Goal: Task Accomplishment & Management: Manage account settings

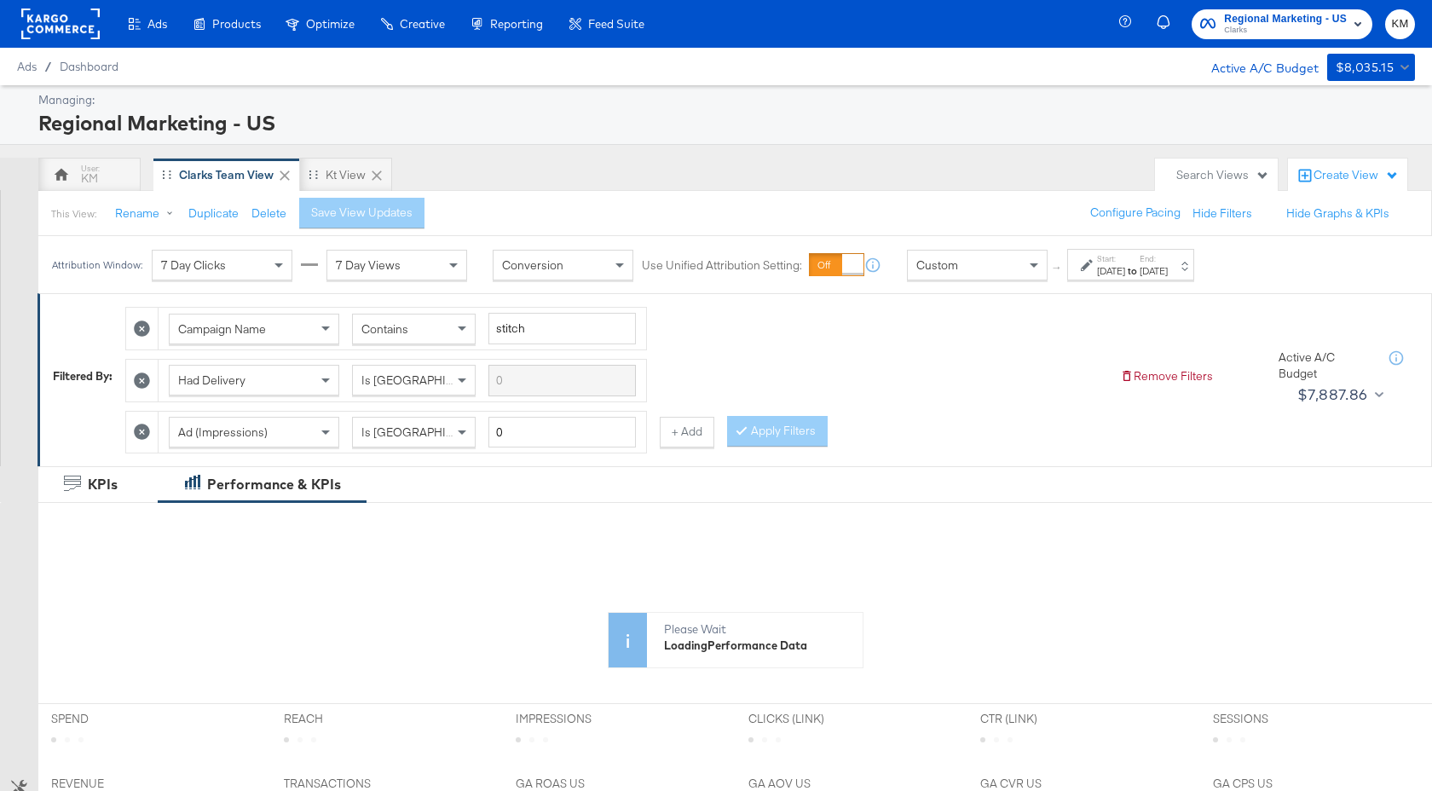
click at [1140, 266] on strong "to" at bounding box center [1132, 270] width 14 height 13
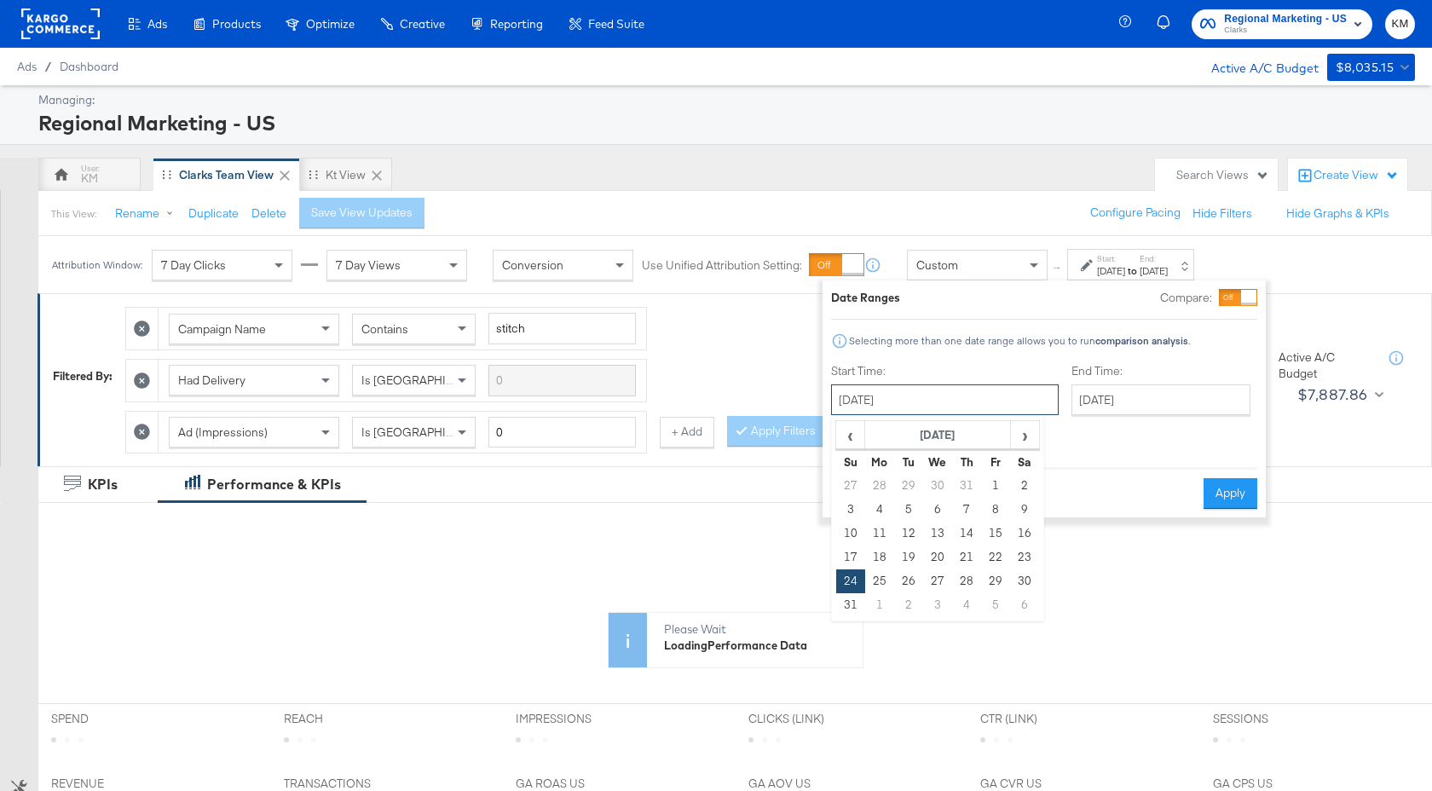
click at [965, 396] on input "[DATE]" at bounding box center [945, 400] width 228 height 31
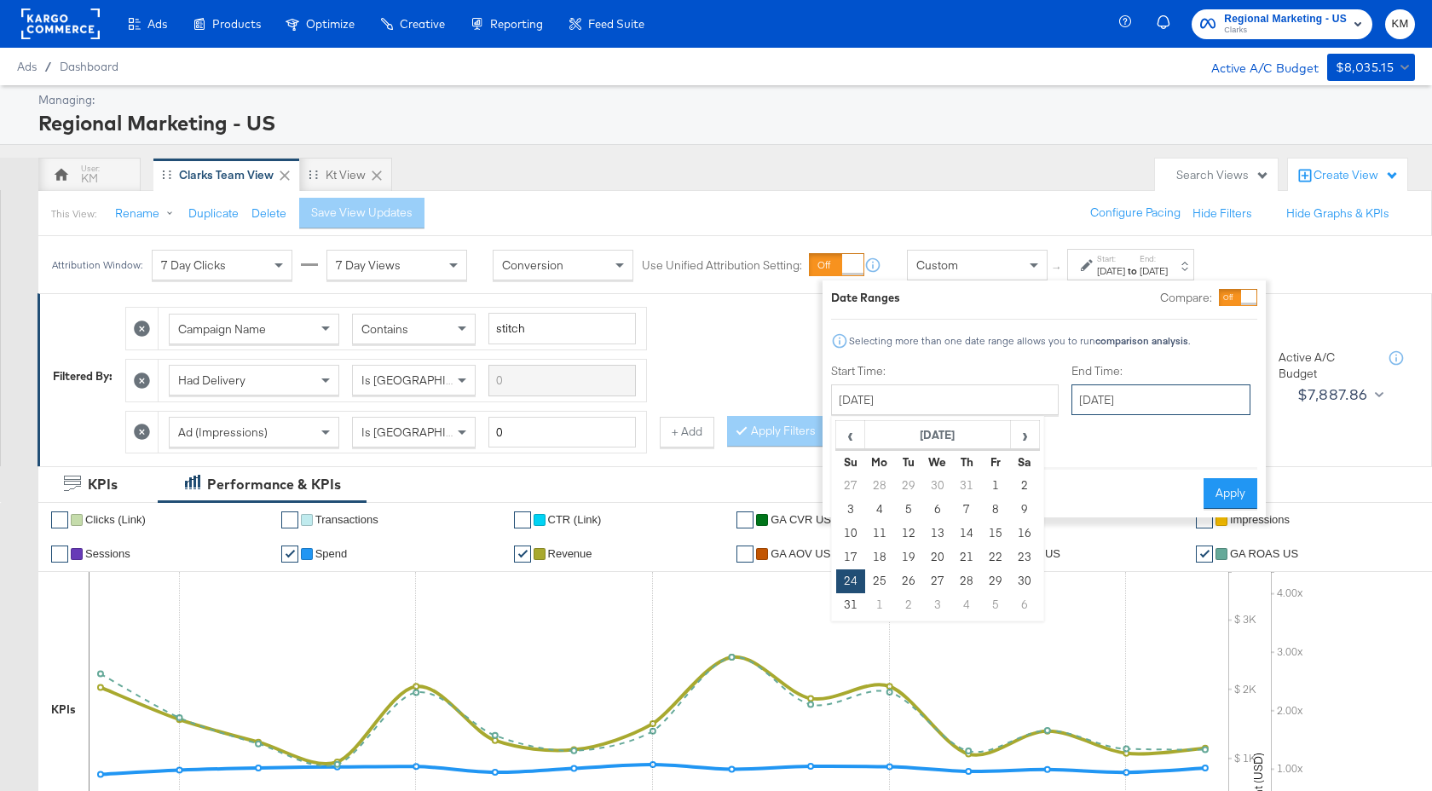
click at [1079, 407] on input "[DATE]" at bounding box center [1161, 400] width 179 height 31
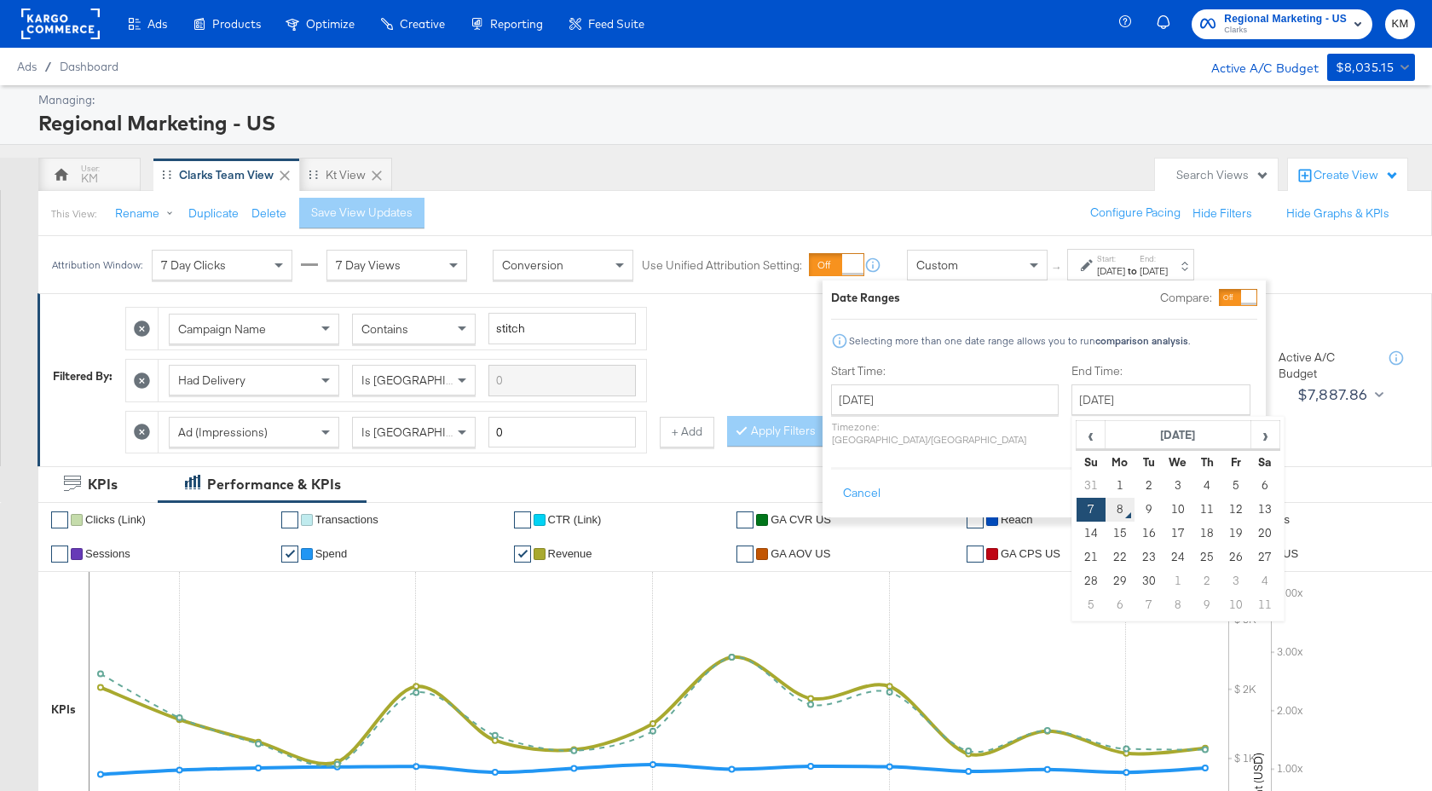
click at [1106, 509] on td "8" at bounding box center [1120, 510] width 29 height 24
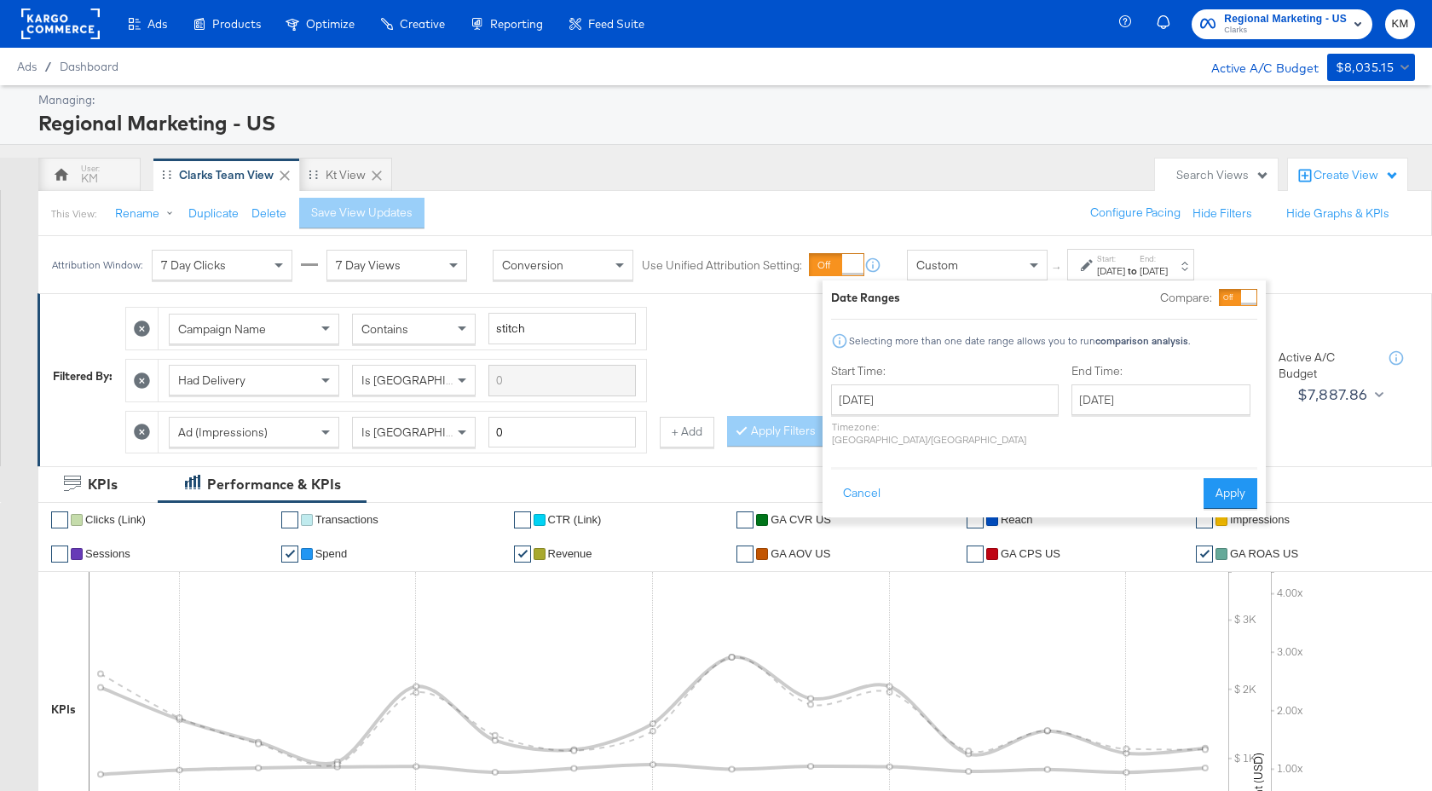
type input "September 8th 2025"
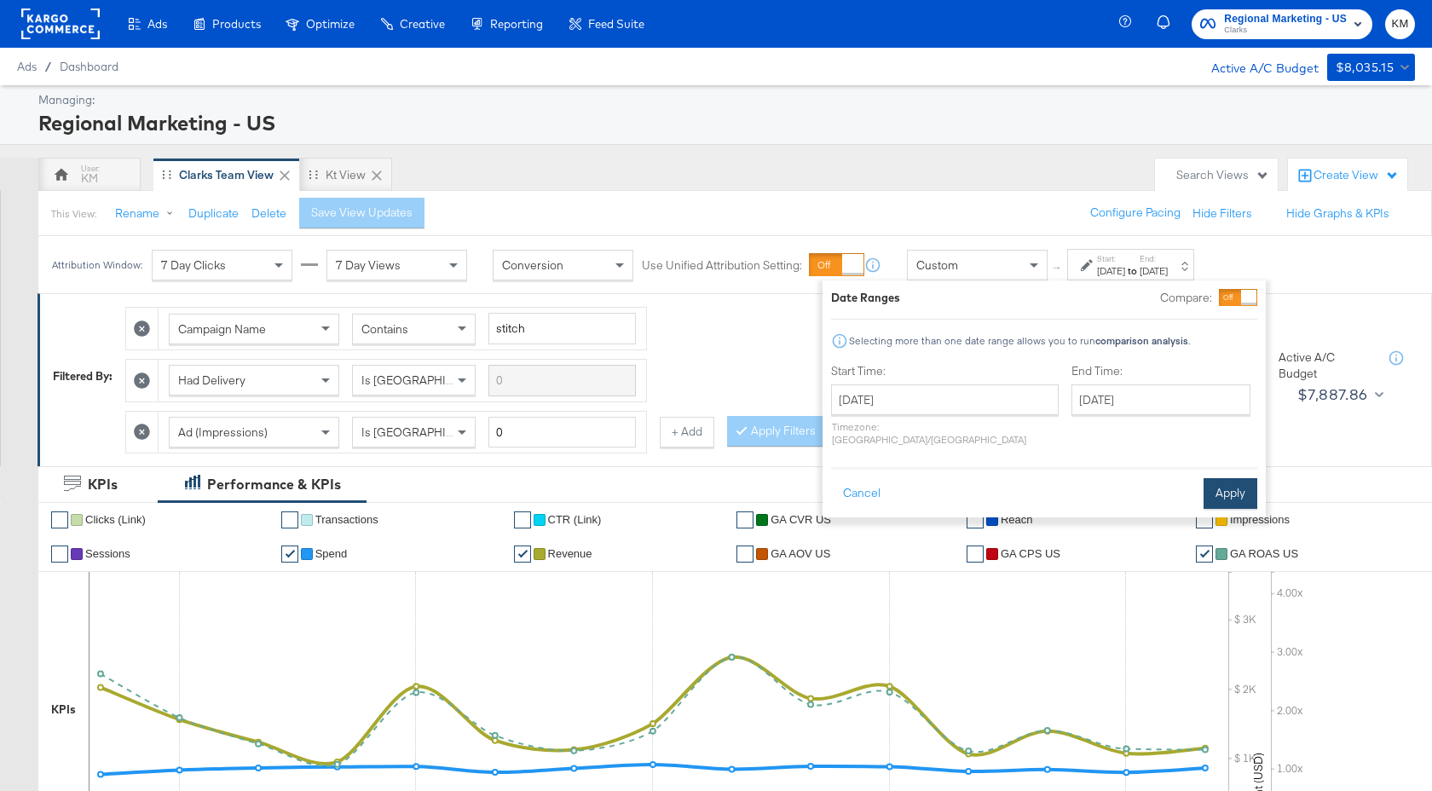
click at [1236, 478] on button "Apply" at bounding box center [1231, 493] width 54 height 31
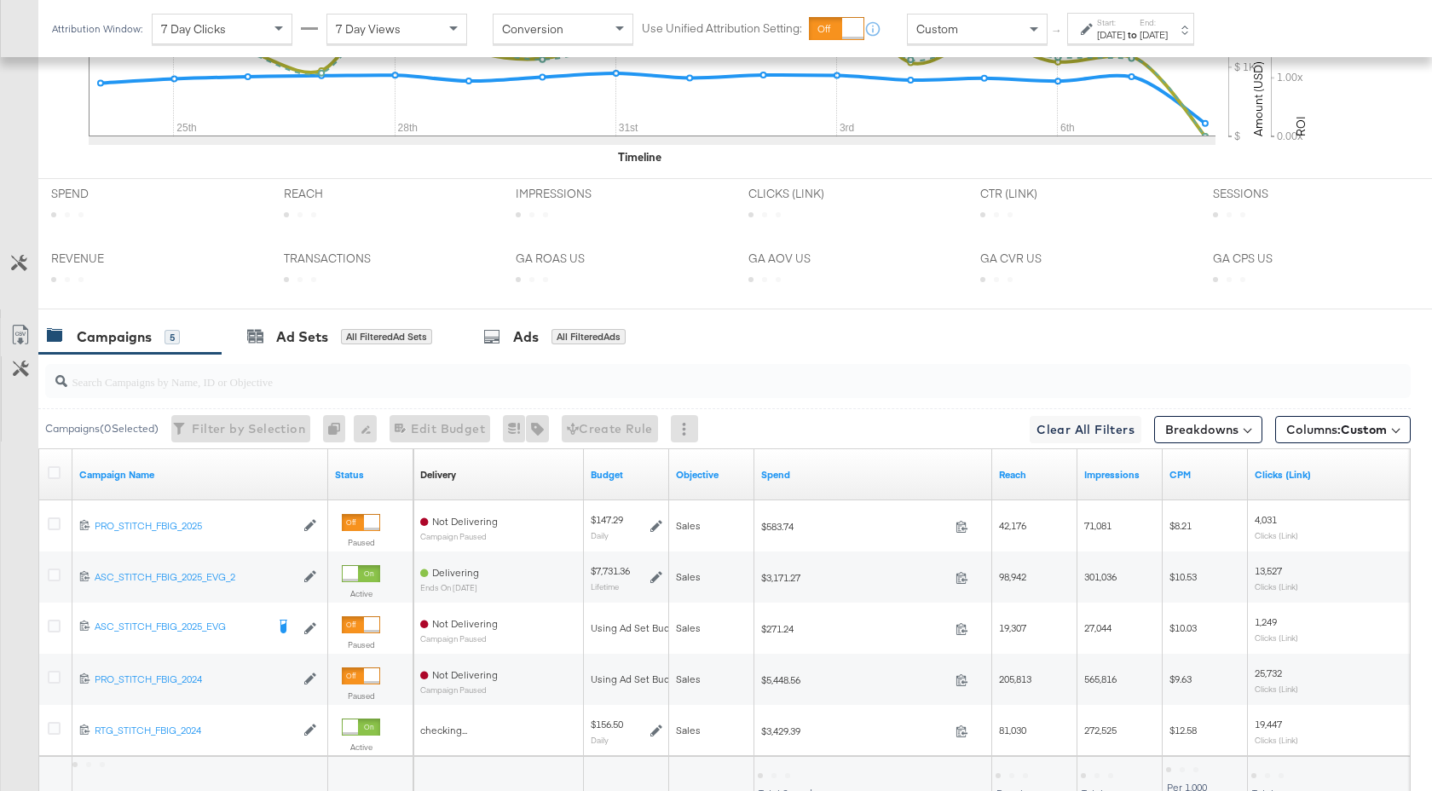
scroll to position [833, 0]
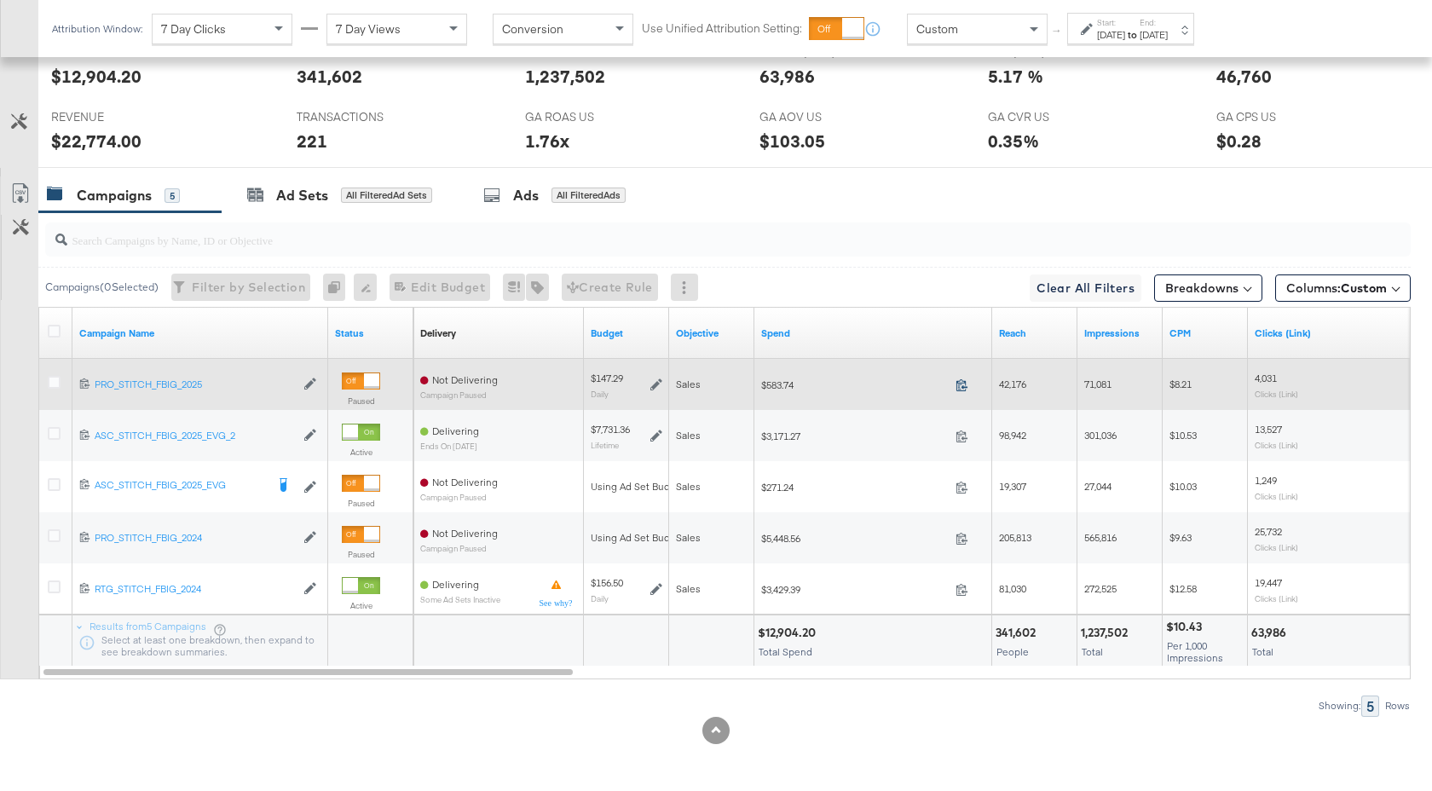
click at [962, 383] on icon at bounding box center [962, 385] width 13 height 13
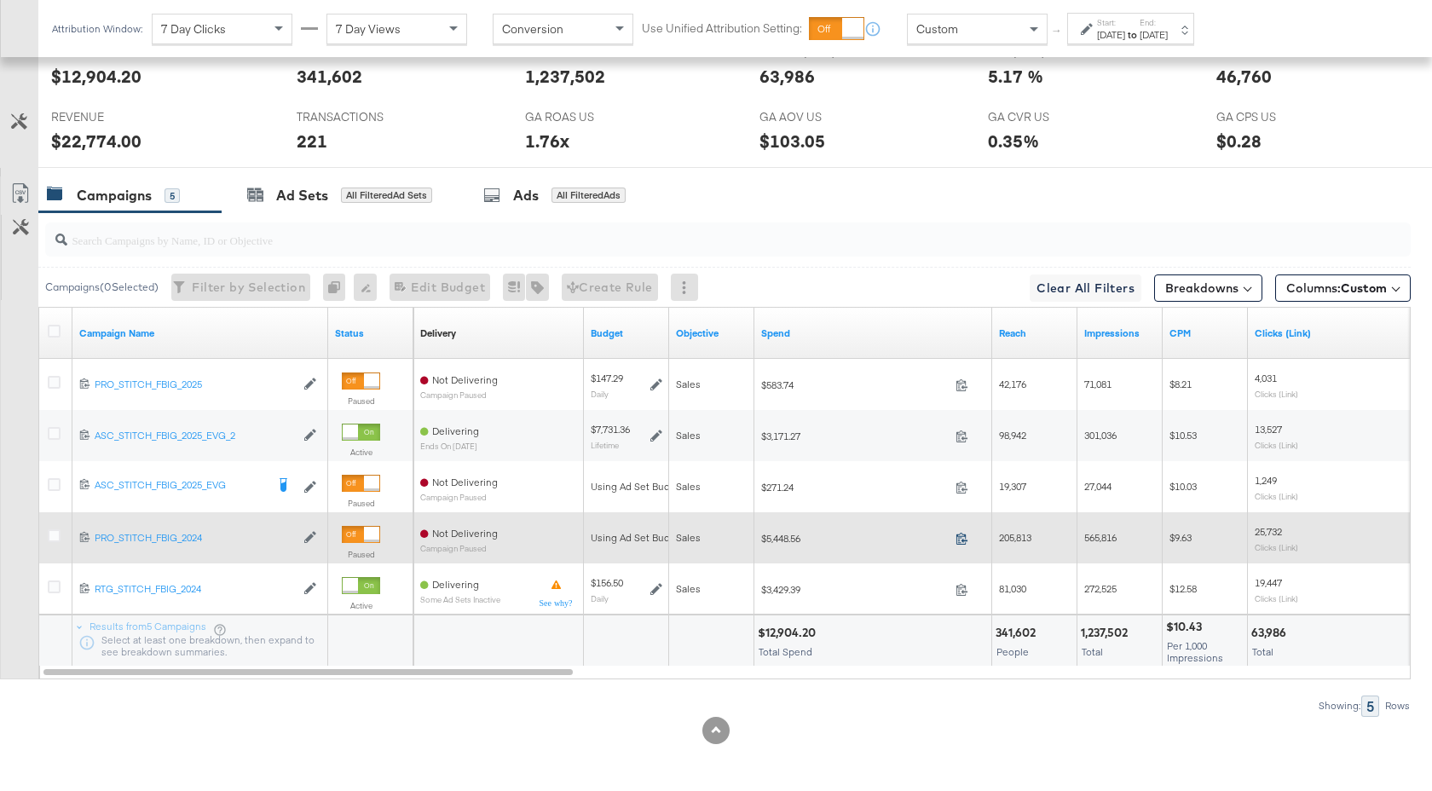
click at [955, 535] on span at bounding box center [967, 541] width 37 height 13
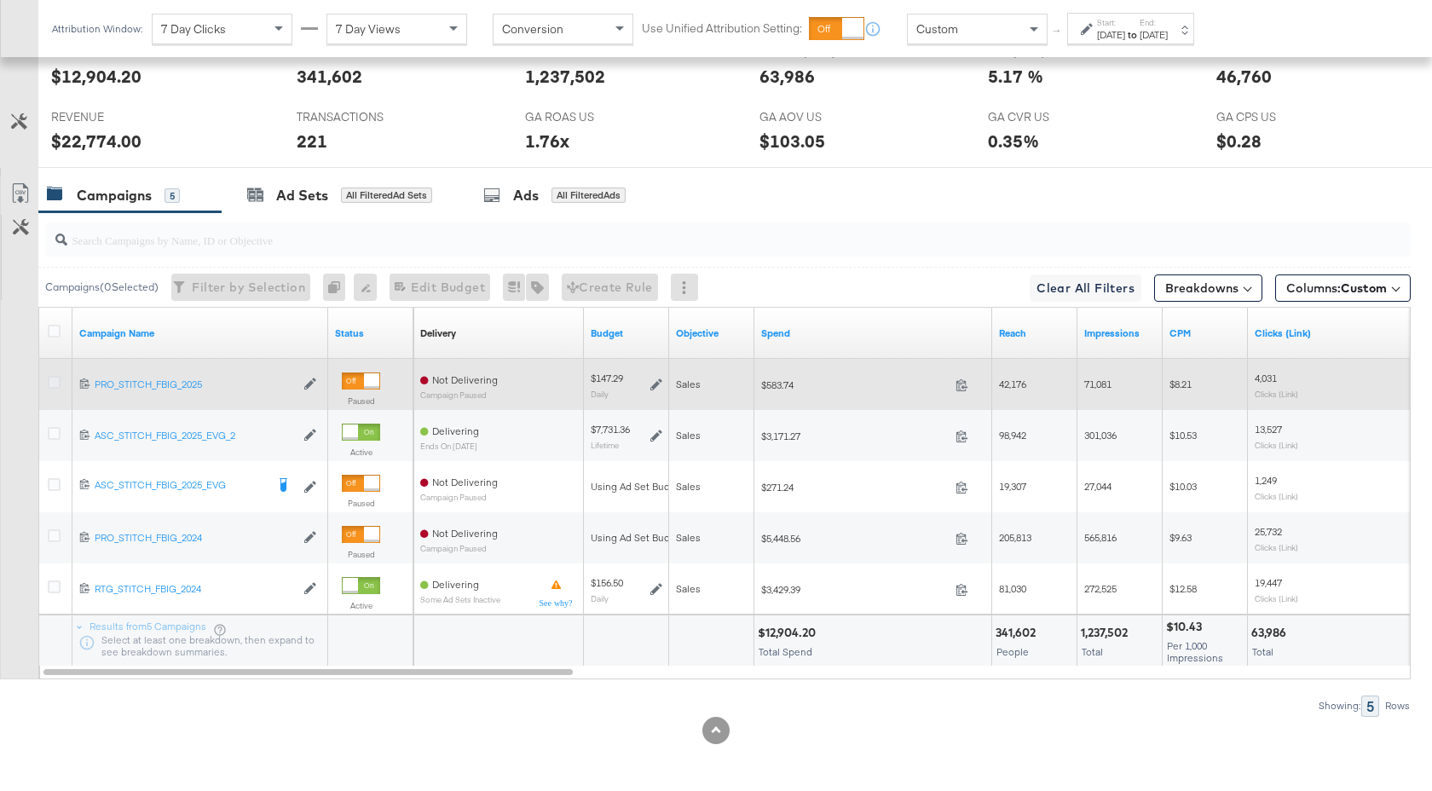
click at [55, 380] on icon at bounding box center [54, 382] width 13 height 13
click at [0, 0] on input "checkbox" at bounding box center [0, 0] width 0 height 0
click at [660, 384] on icon at bounding box center [657, 385] width 12 height 12
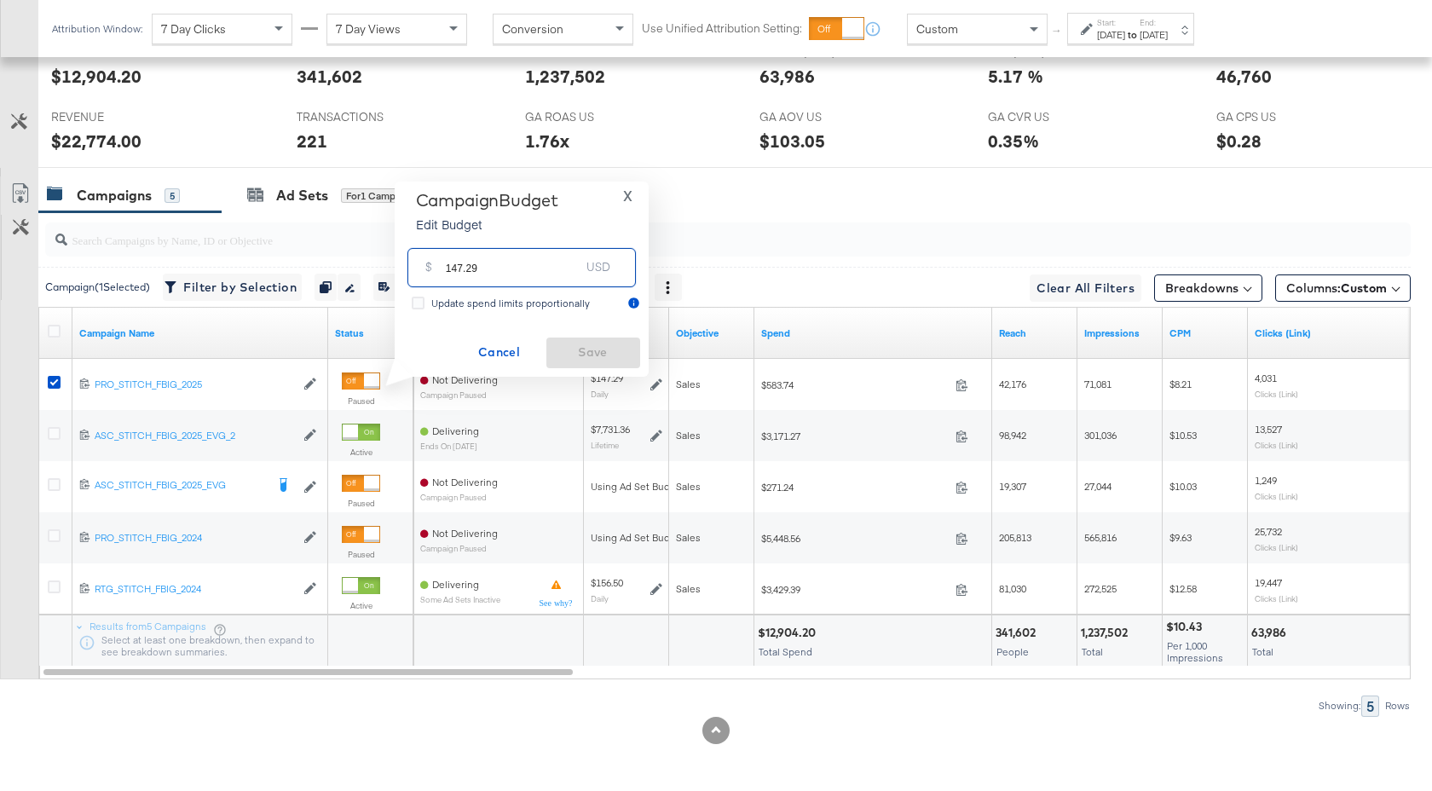
drag, startPoint x: 482, startPoint y: 271, endPoint x: 453, endPoint y: 272, distance: 29.0
click at [453, 272] on input "147.29" at bounding box center [513, 260] width 135 height 37
type input "199.19"
click at [570, 359] on span "Save" at bounding box center [593, 352] width 80 height 21
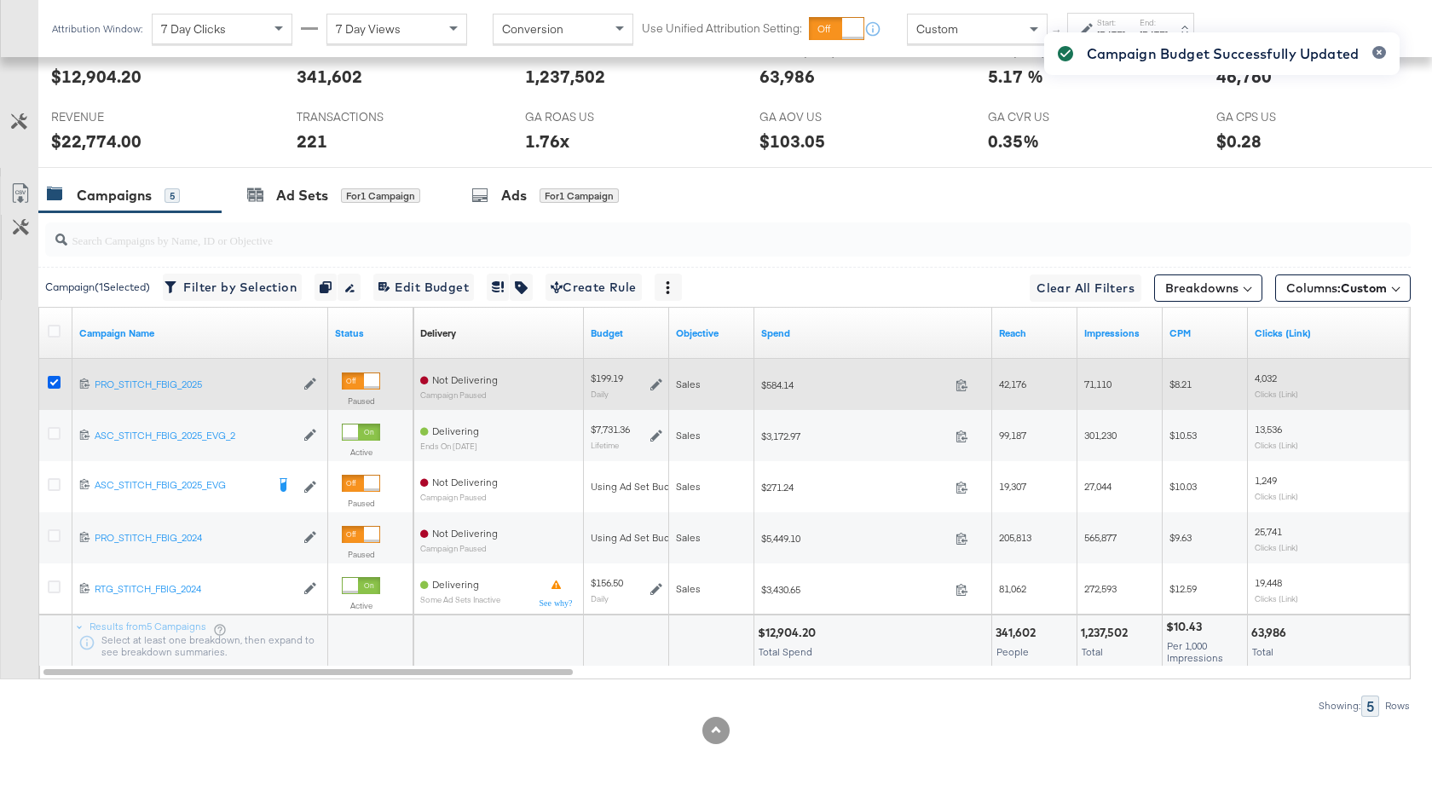
click at [53, 382] on icon at bounding box center [54, 382] width 13 height 13
click at [0, 0] on input "checkbox" at bounding box center [0, 0] width 0 height 0
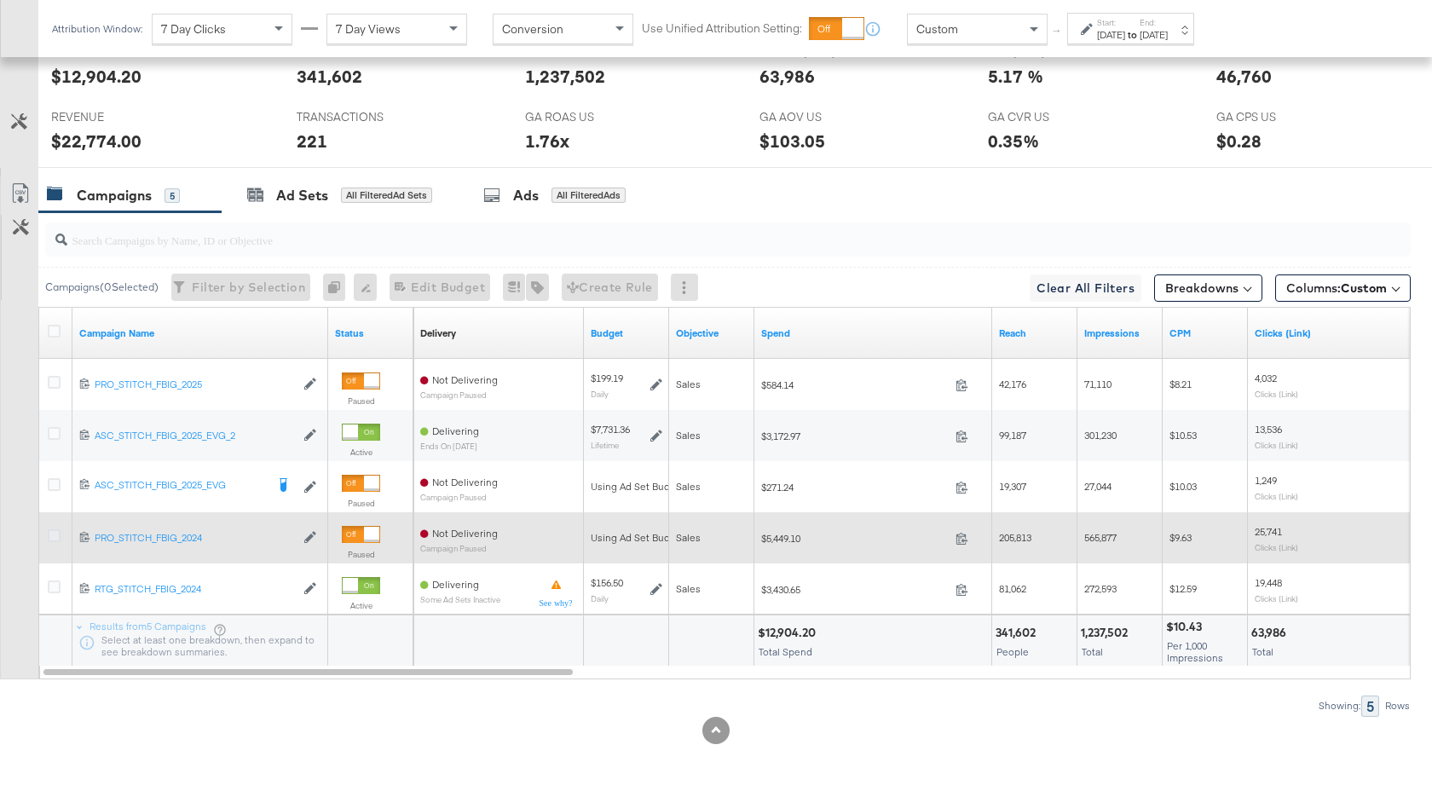
click at [55, 535] on icon at bounding box center [54, 535] width 13 height 13
click at [0, 0] on input "checkbox" at bounding box center [0, 0] width 0 height 0
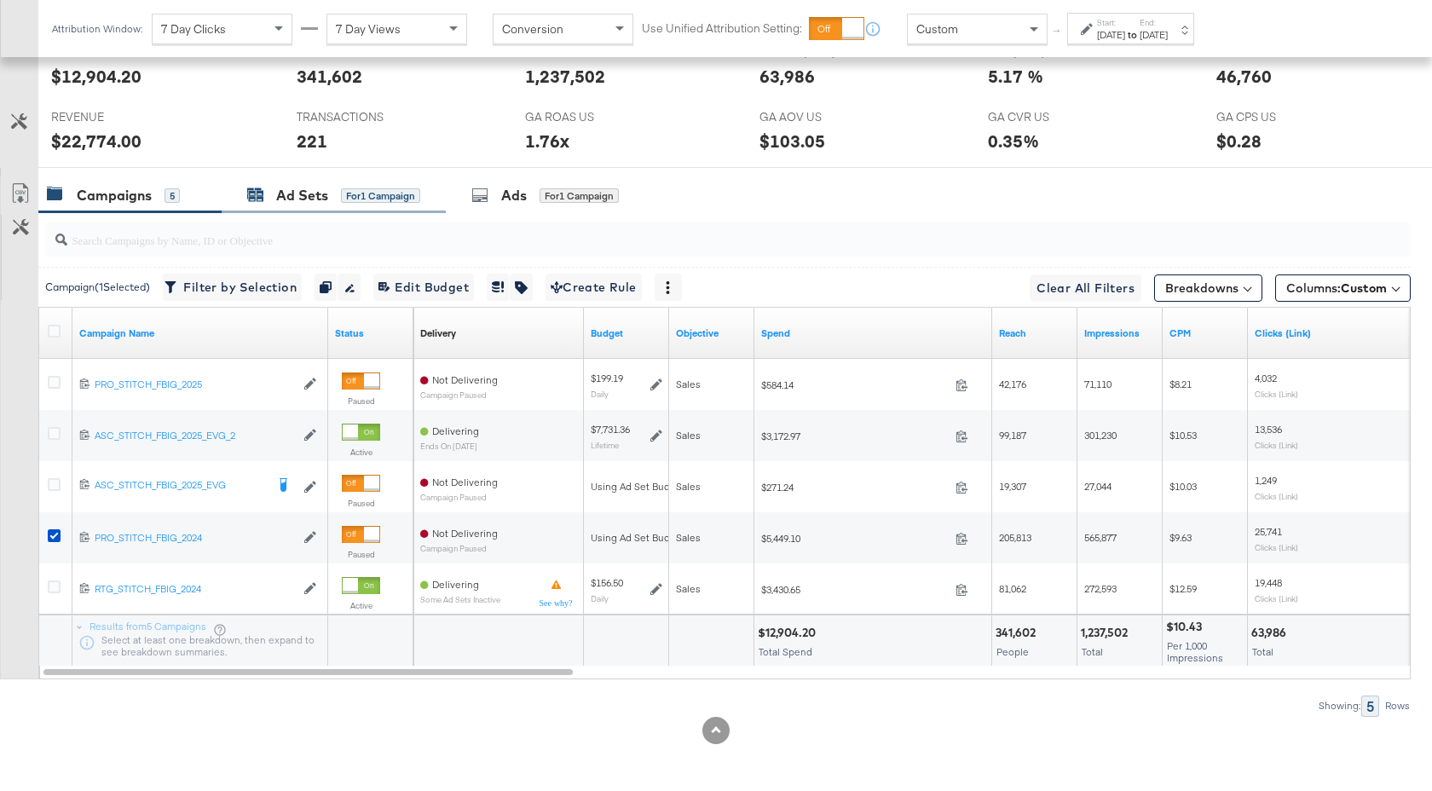
click at [304, 200] on div "Ad Sets" at bounding box center [302, 196] width 52 height 20
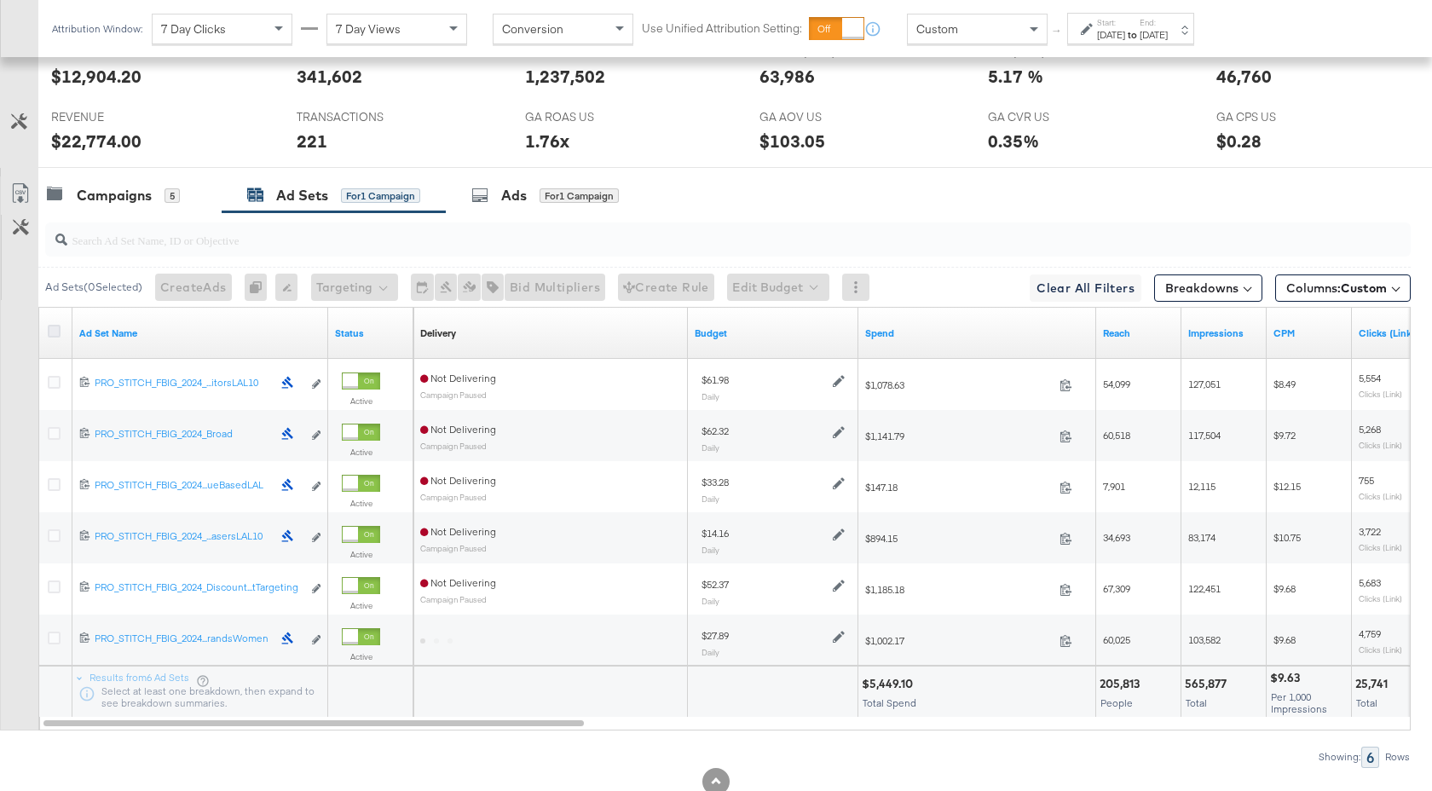
click at [53, 327] on icon at bounding box center [54, 331] width 13 height 13
click at [0, 0] on input "checkbox" at bounding box center [0, 0] width 0 height 0
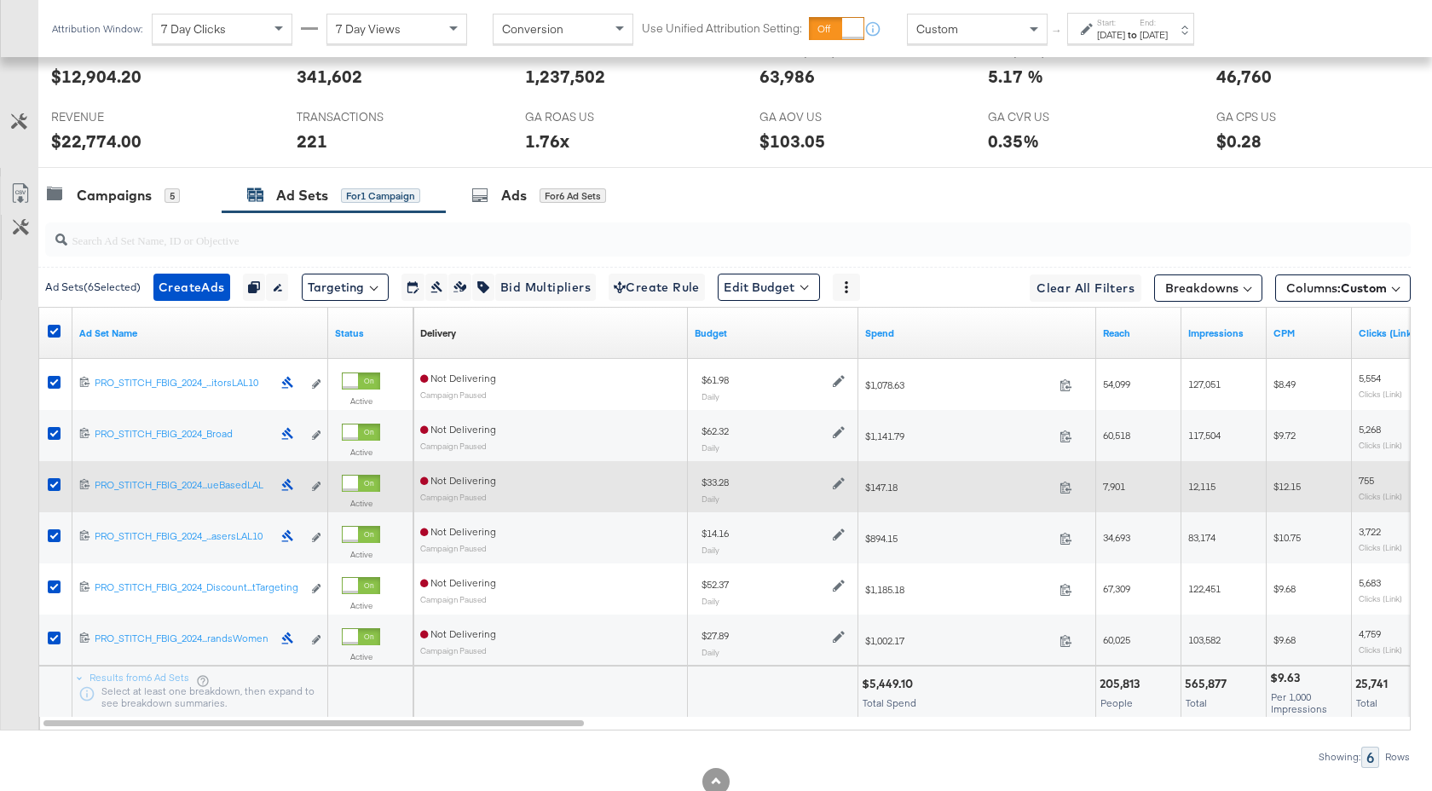
scroll to position [884, 0]
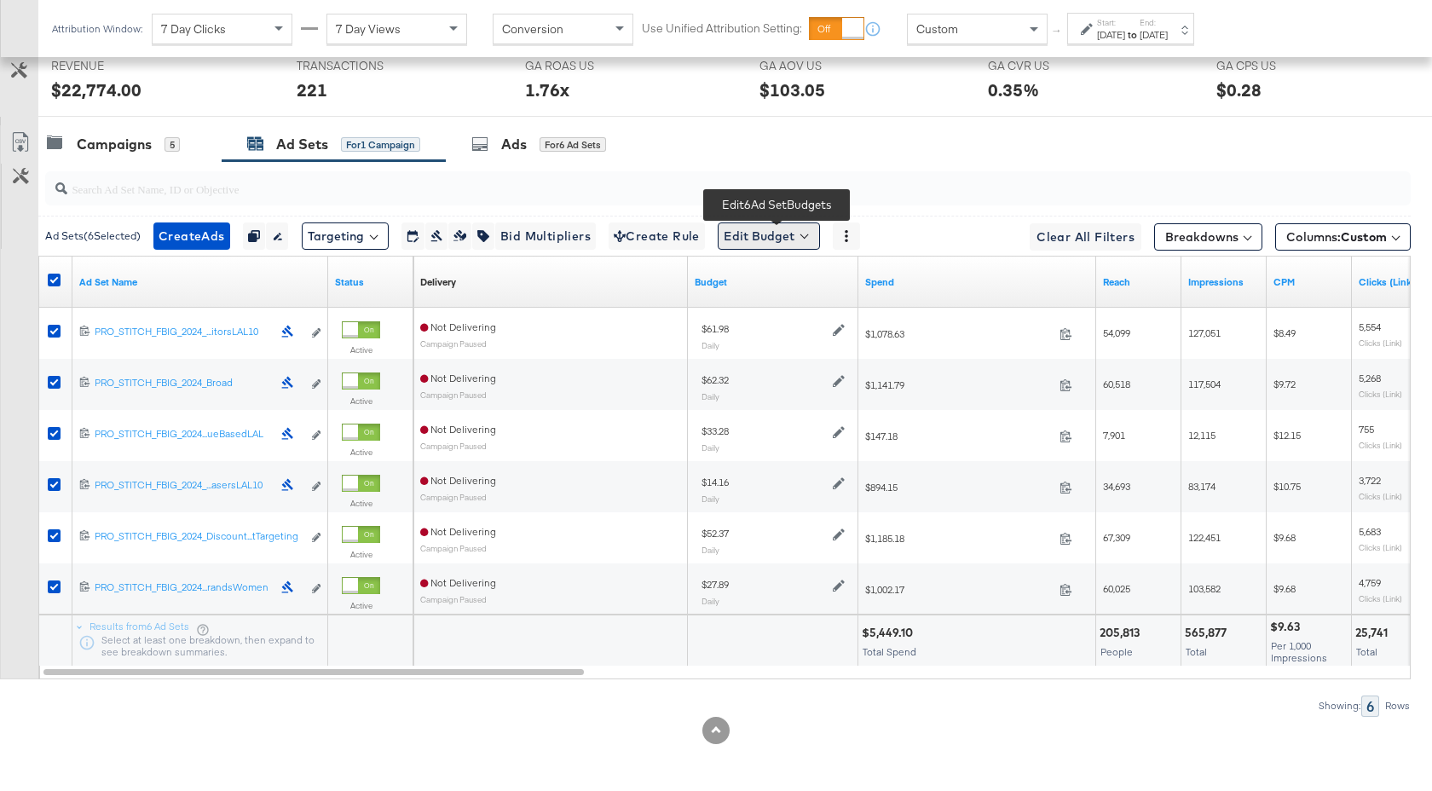
click at [790, 235] on button "Edit Budget" at bounding box center [769, 236] width 102 height 27
click at [789, 279] on span "Edit Ad Set Budget" at bounding box center [774, 280] width 97 height 22
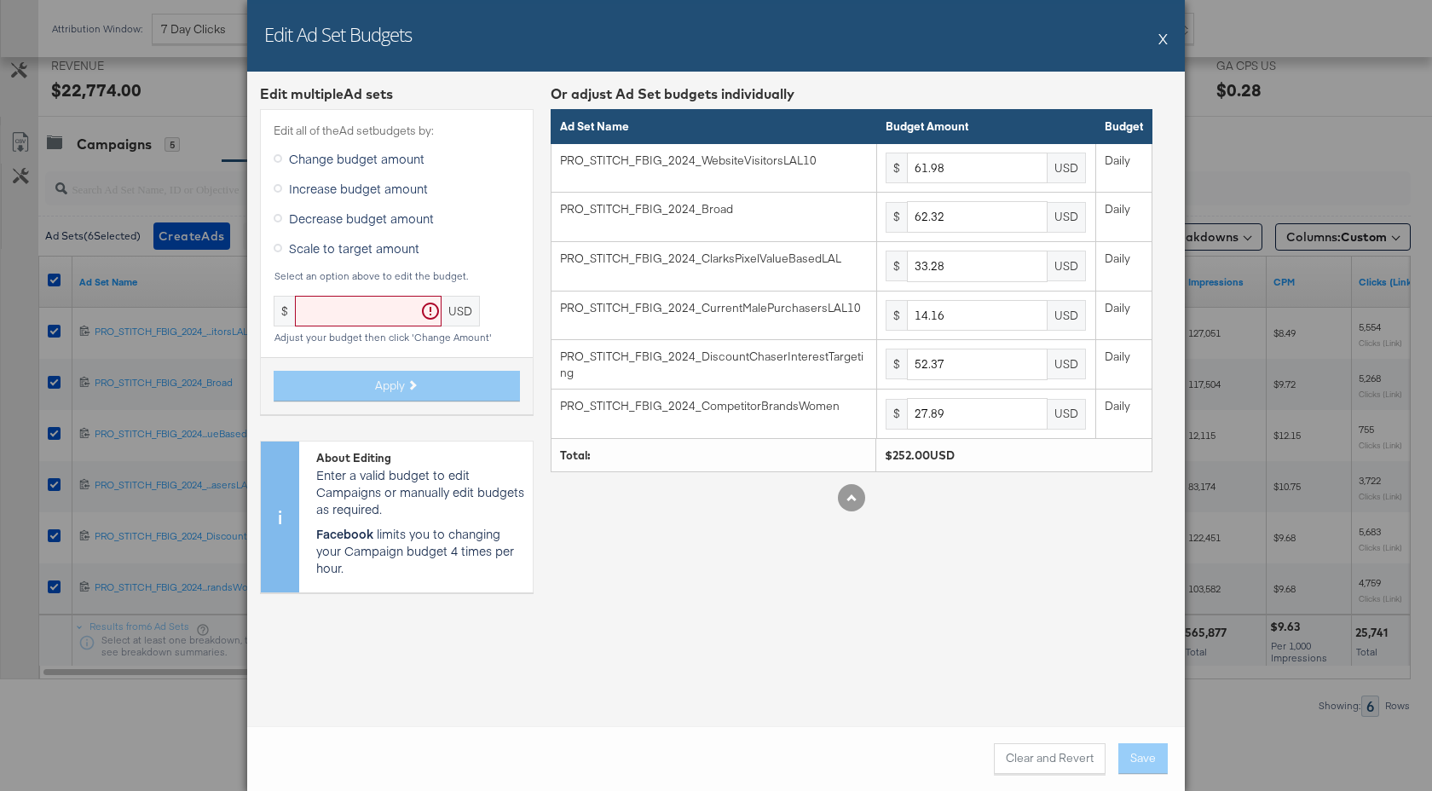
click at [331, 247] on span "Scale to target amount" at bounding box center [354, 248] width 130 height 17
click at [0, 0] on input "Scale to target amount" at bounding box center [0, 0] width 0 height 0
click at [347, 299] on input "text" at bounding box center [368, 312] width 147 height 32
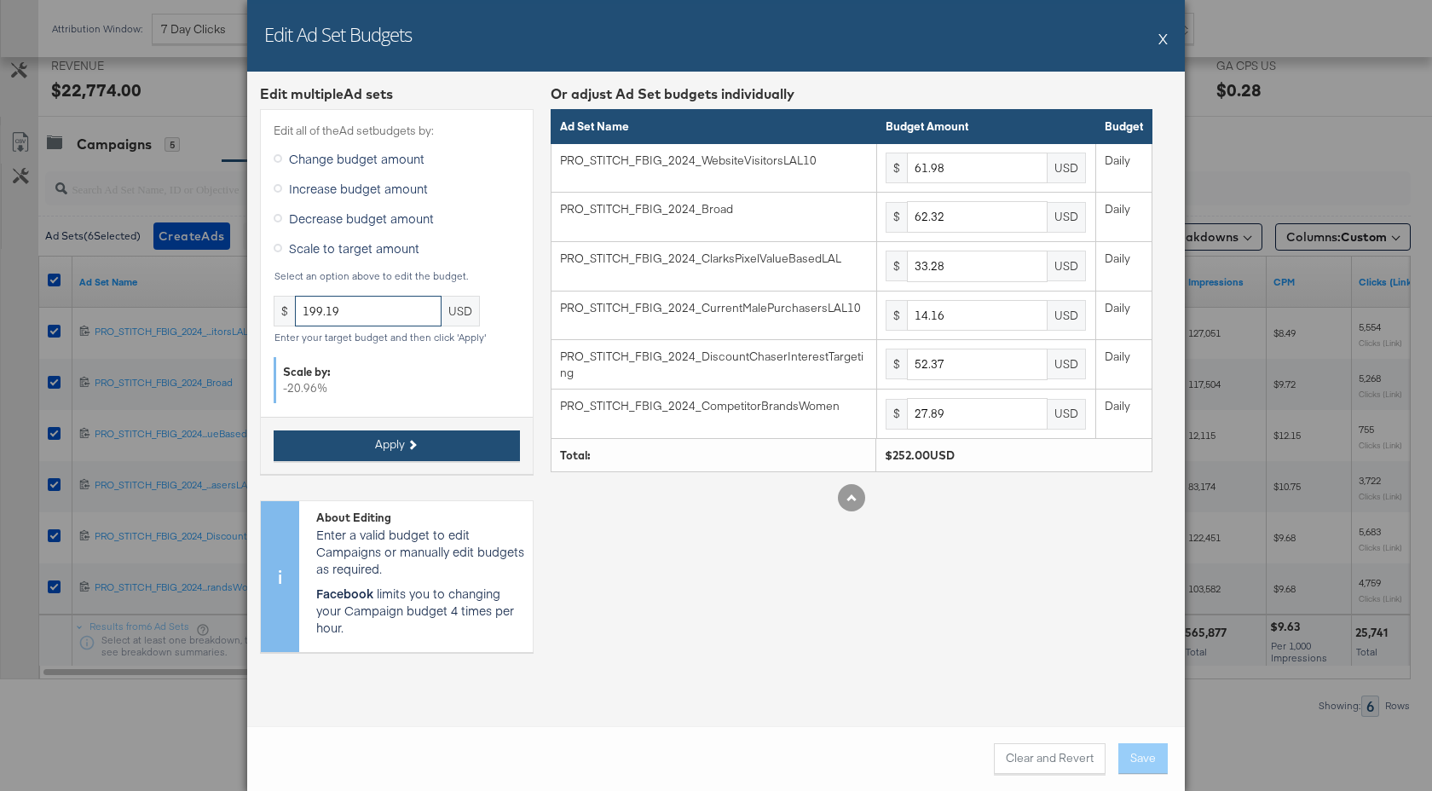
type input "199.19"
click at [486, 446] on button "Apply" at bounding box center [397, 446] width 246 height 31
type input "48.99"
type input "49.26"
type input "26.3"
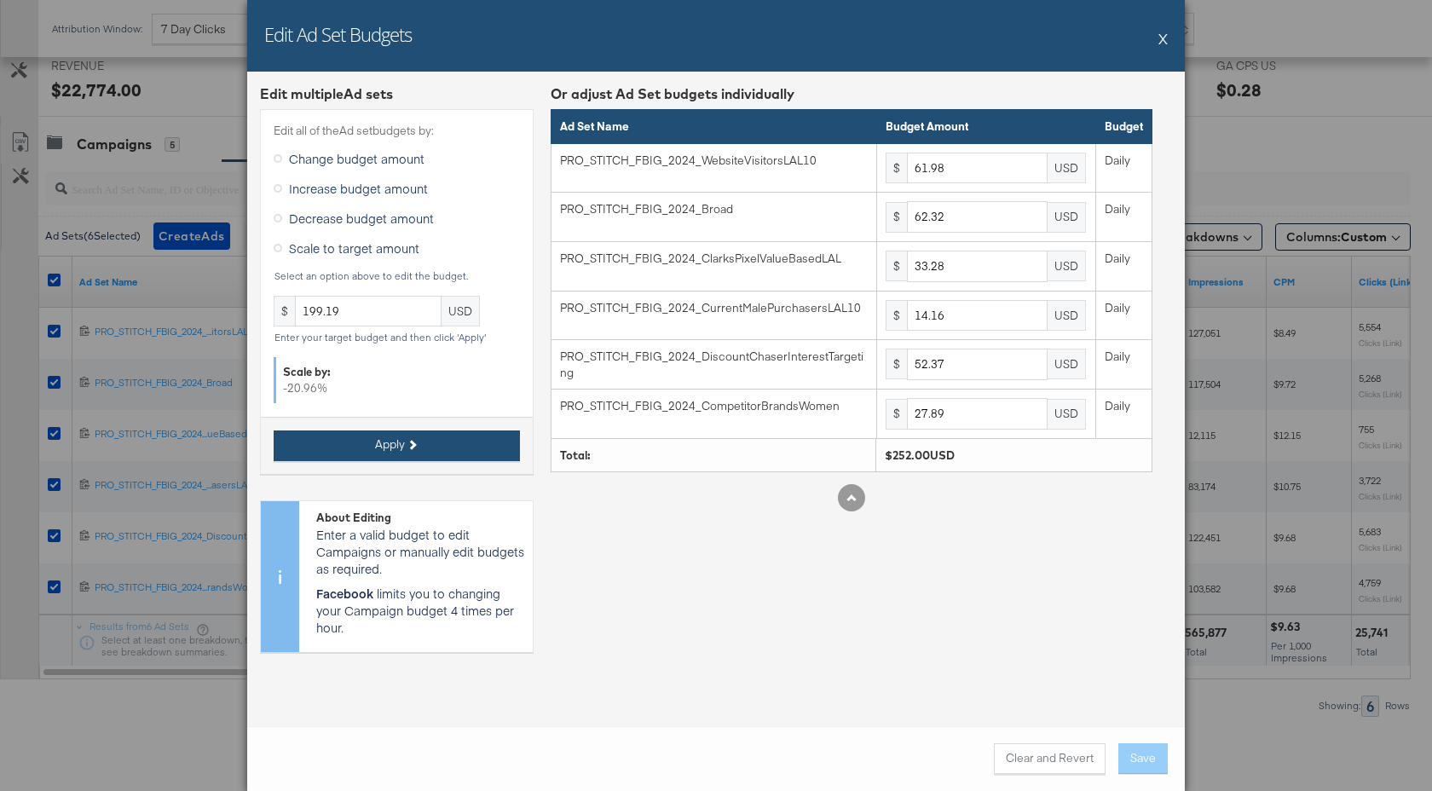
type input "11.19"
type input "41.39"
type input "22.04"
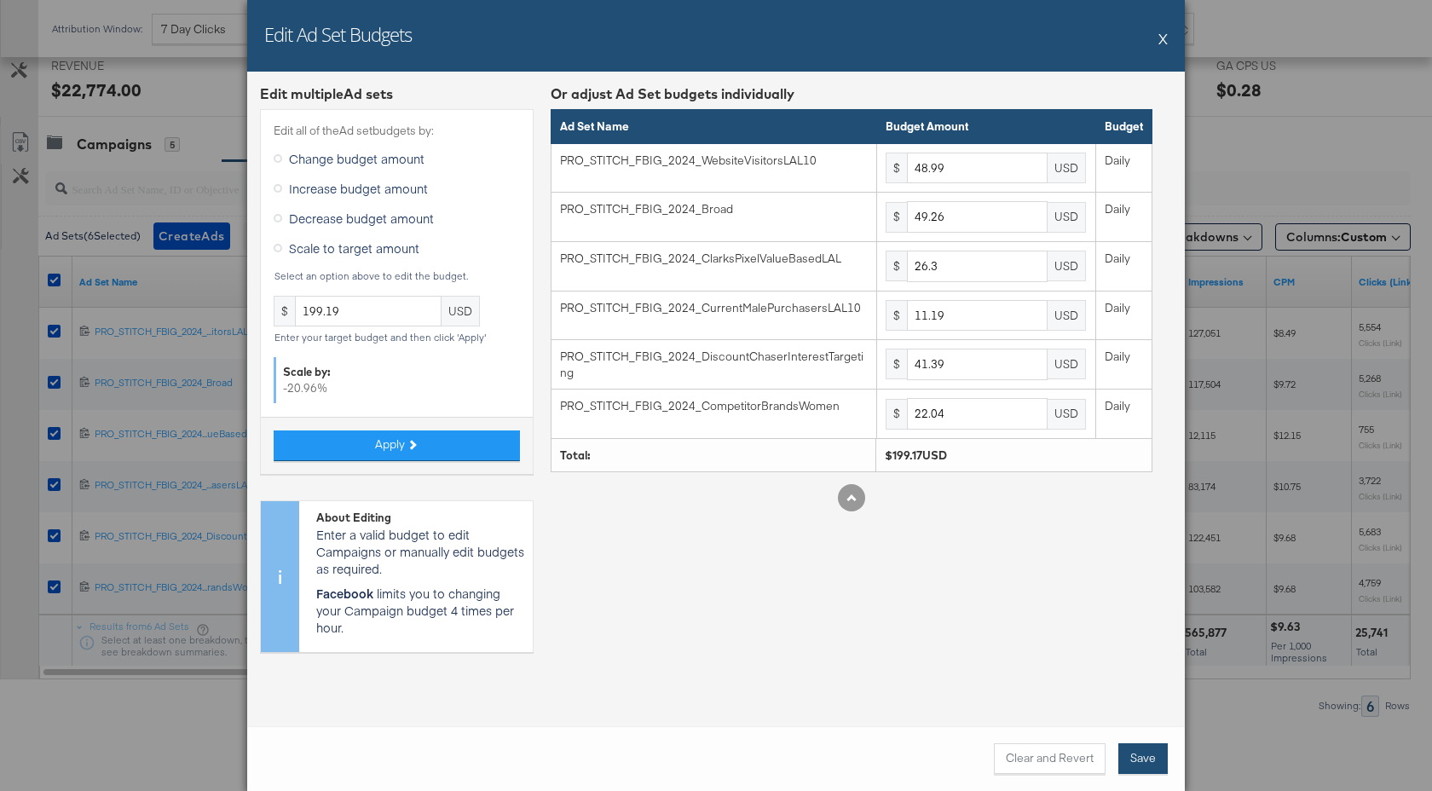
click at [1149, 760] on button "Save" at bounding box center [1143, 758] width 49 height 31
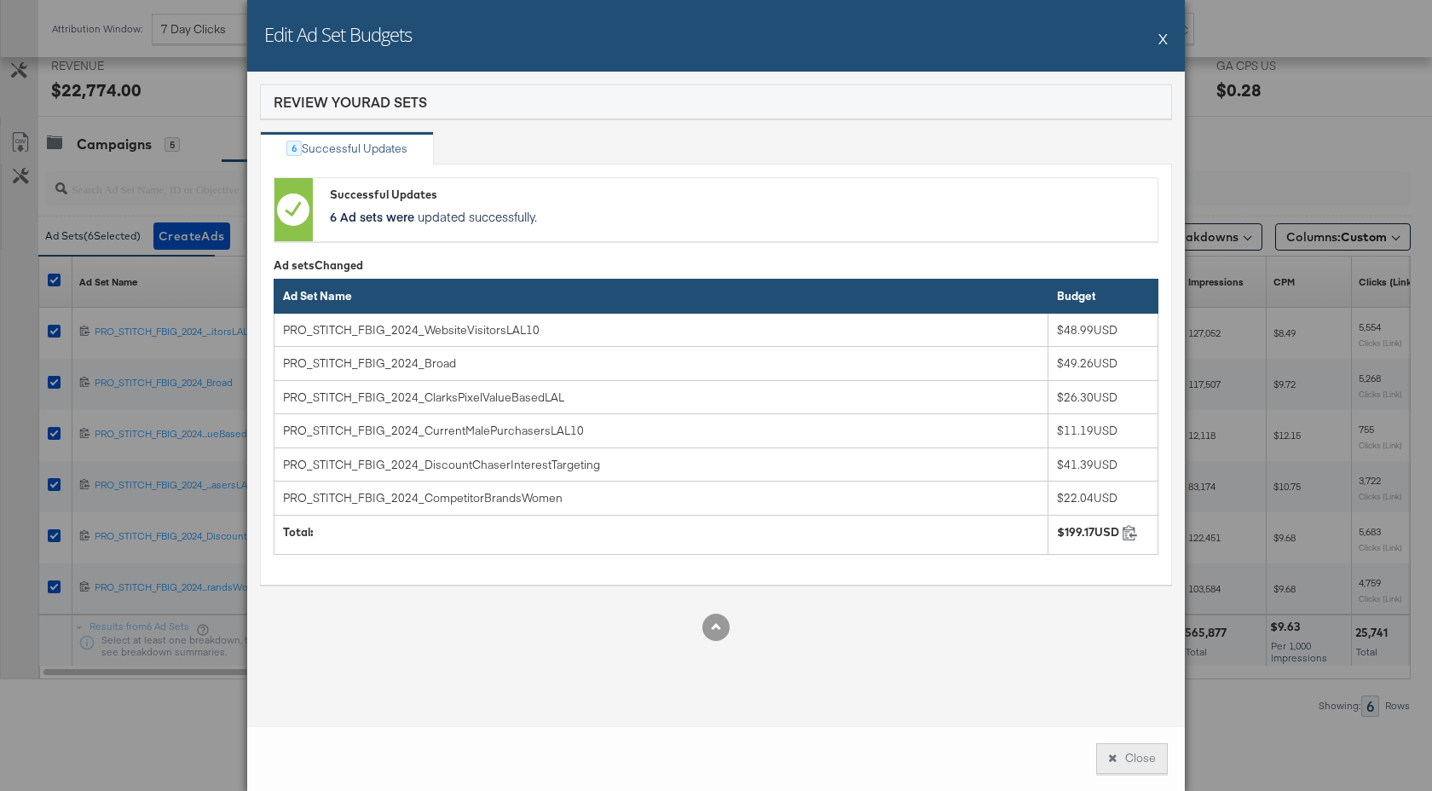
click at [1138, 755] on button "Close" at bounding box center [1132, 758] width 72 height 31
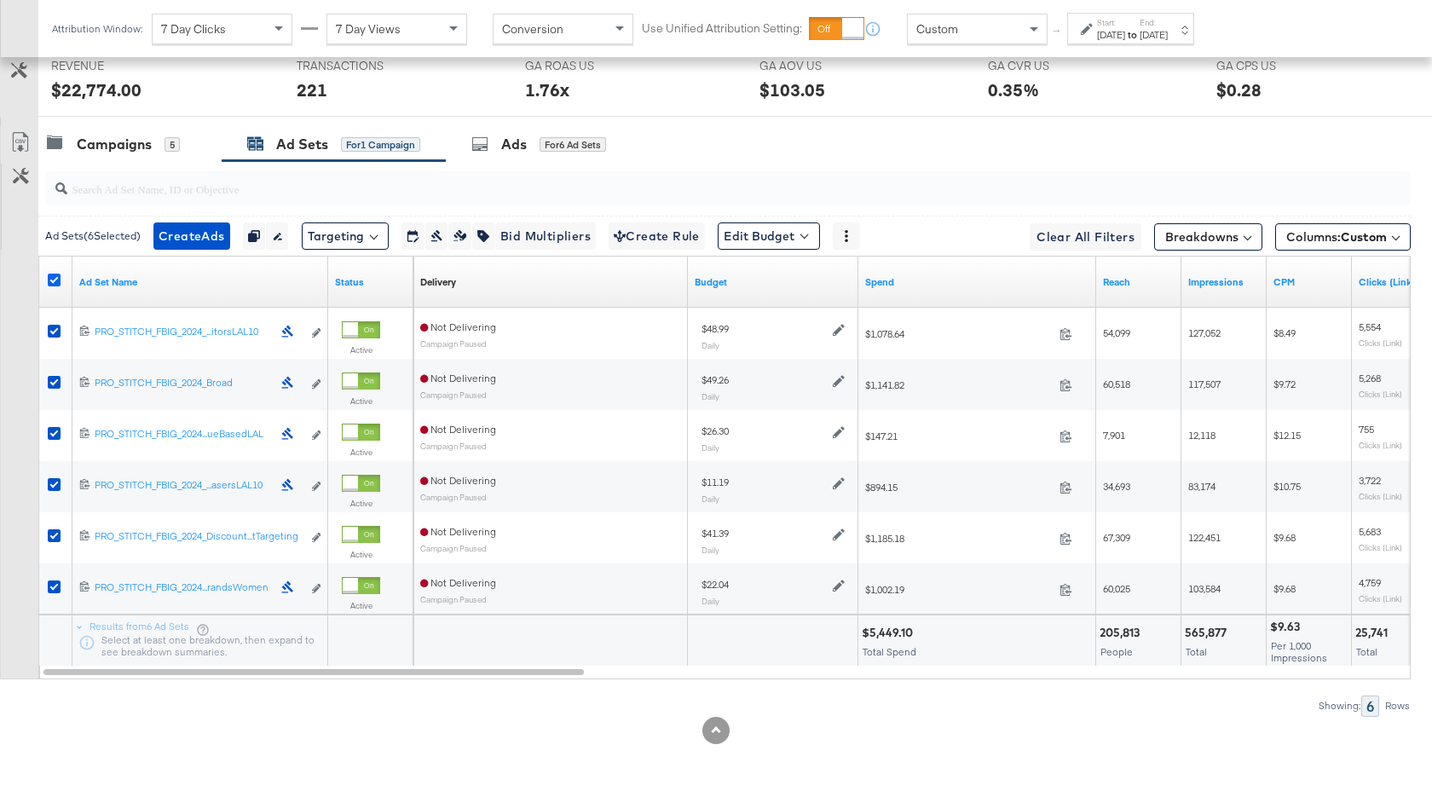
click at [56, 276] on icon at bounding box center [54, 280] width 13 height 13
click at [0, 0] on input "checkbox" at bounding box center [0, 0] width 0 height 0
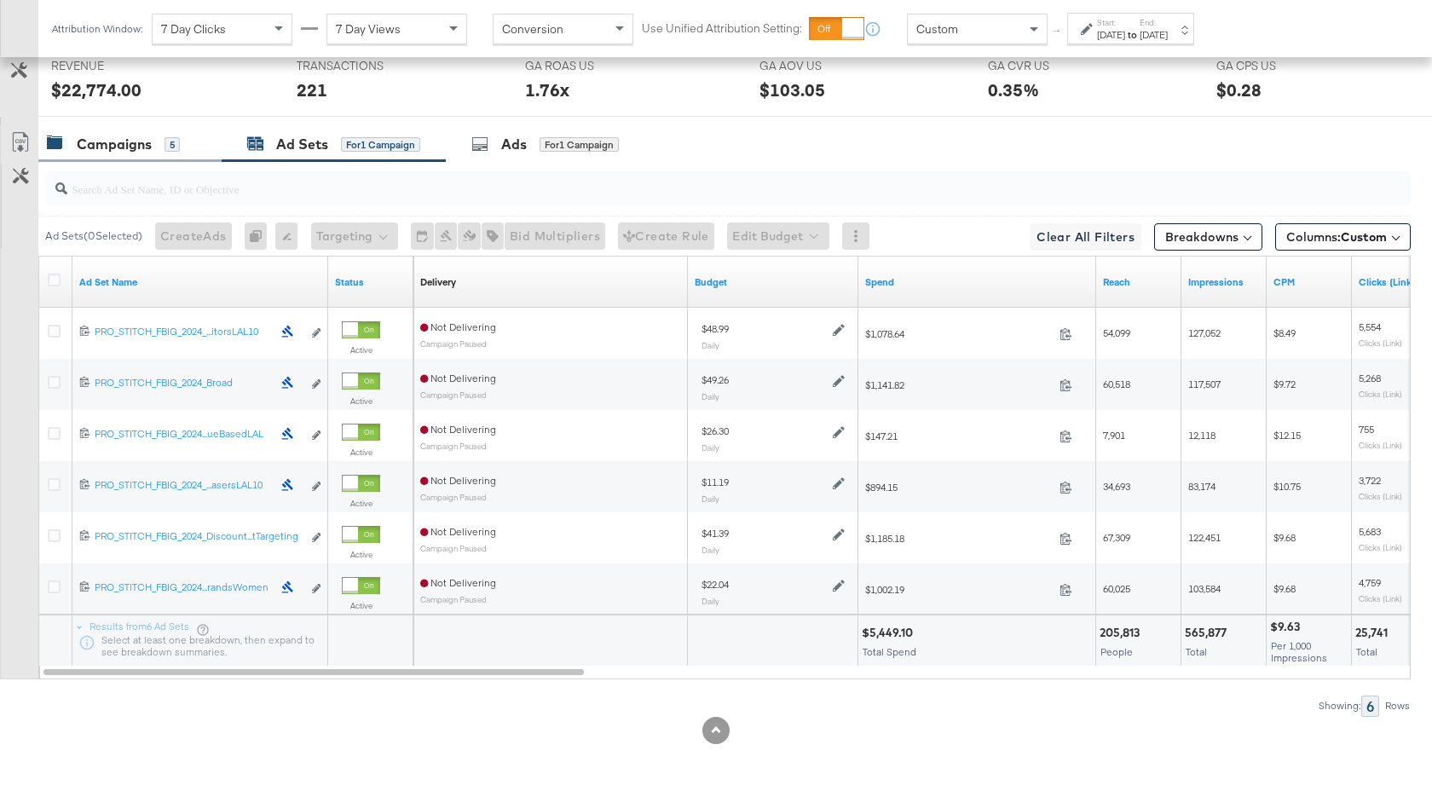
click at [124, 139] on div "Campaigns" at bounding box center [114, 145] width 75 height 20
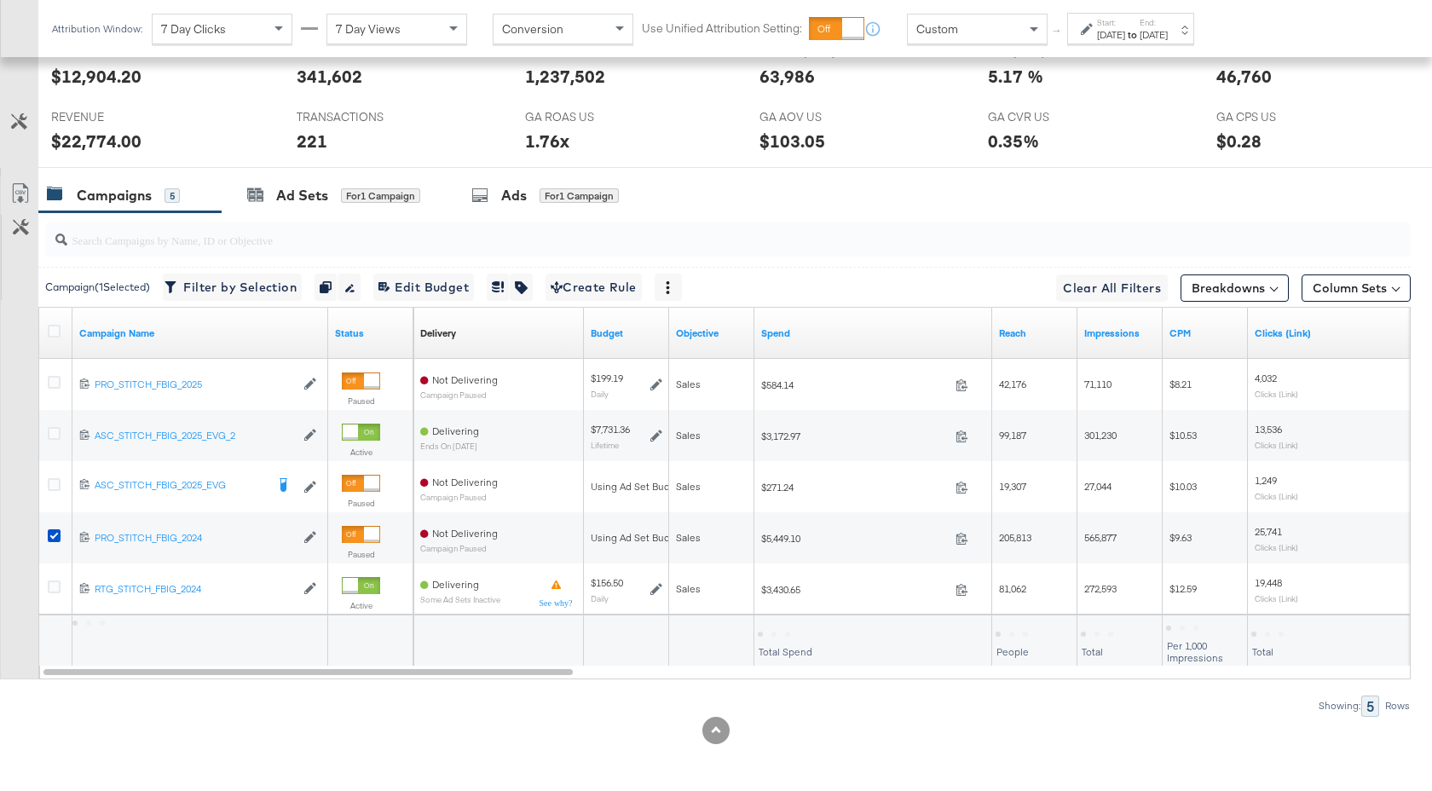
scroll to position [833, 0]
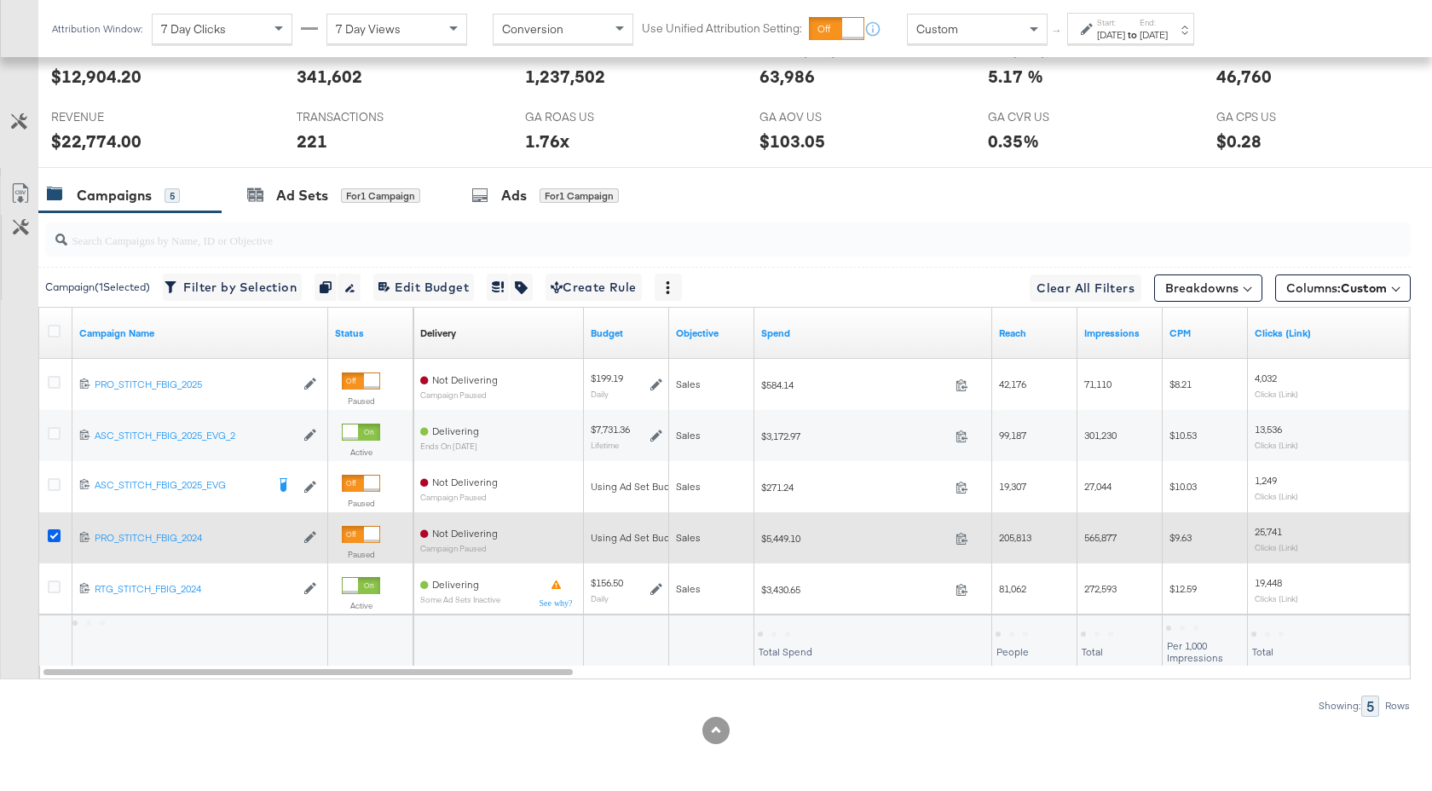
click at [53, 535] on icon at bounding box center [54, 535] width 13 height 13
click at [0, 0] on input "checkbox" at bounding box center [0, 0] width 0 height 0
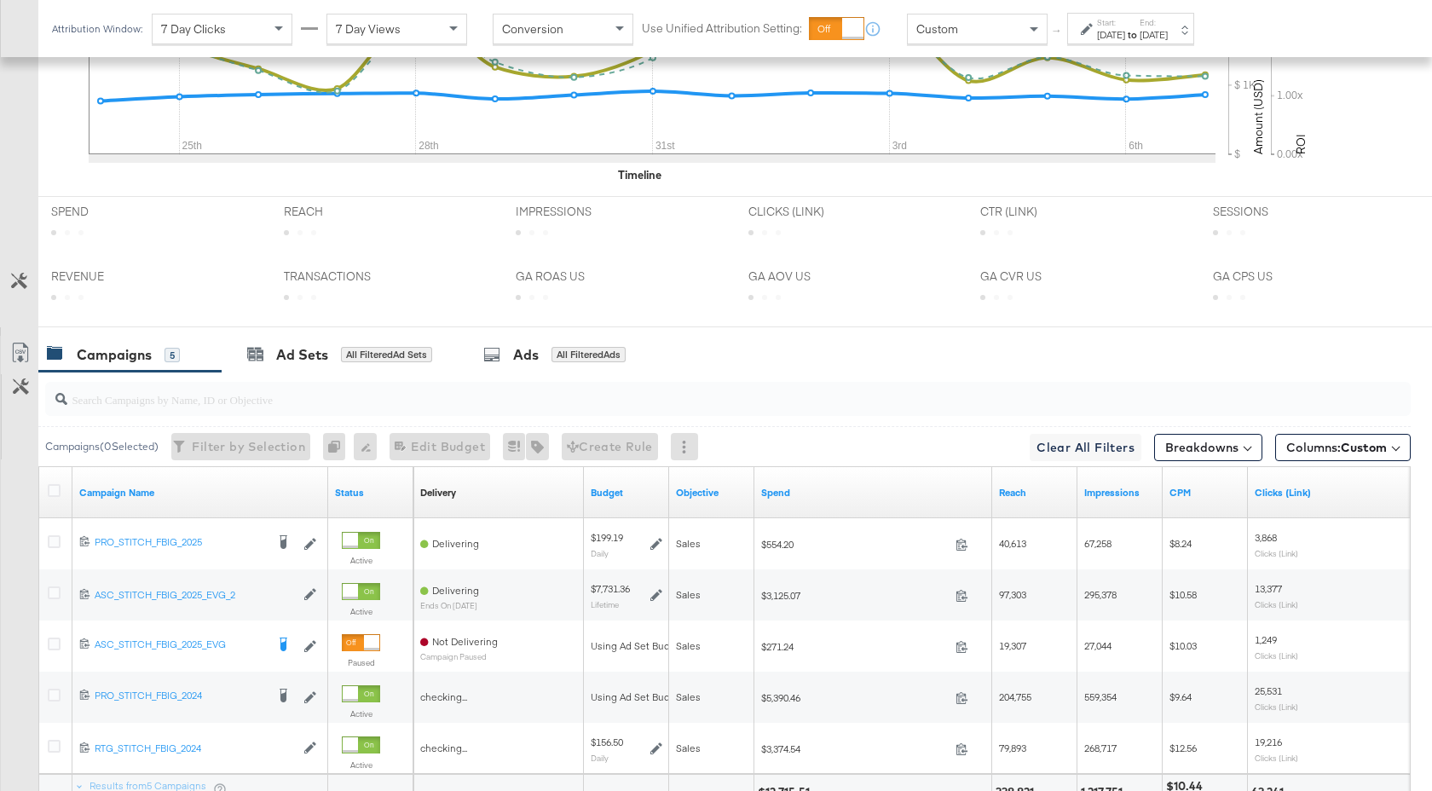
scroll to position [833, 0]
